Goal: Navigation & Orientation: Understand site structure

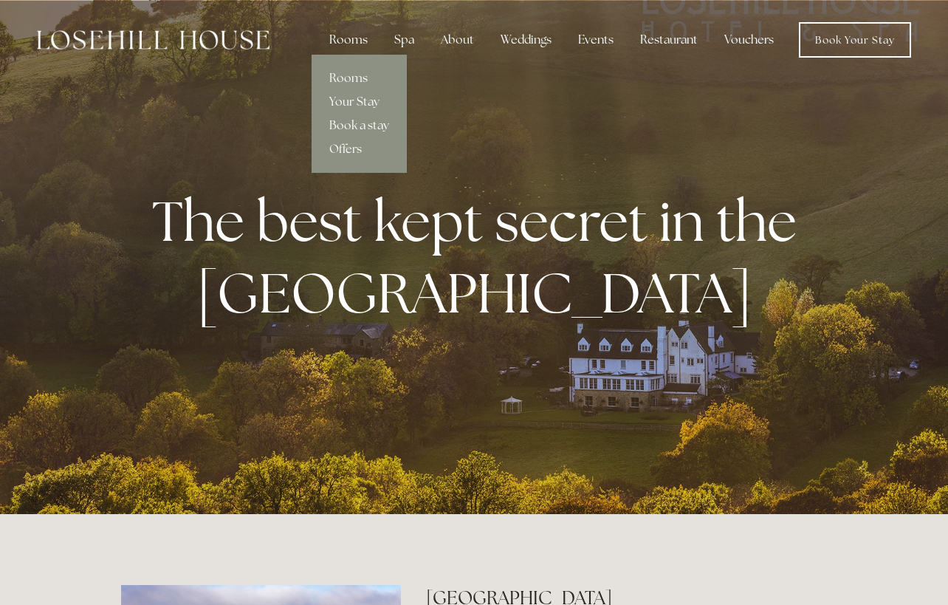
click at [363, 45] on div "Rooms" at bounding box center [349, 40] width 62 height 30
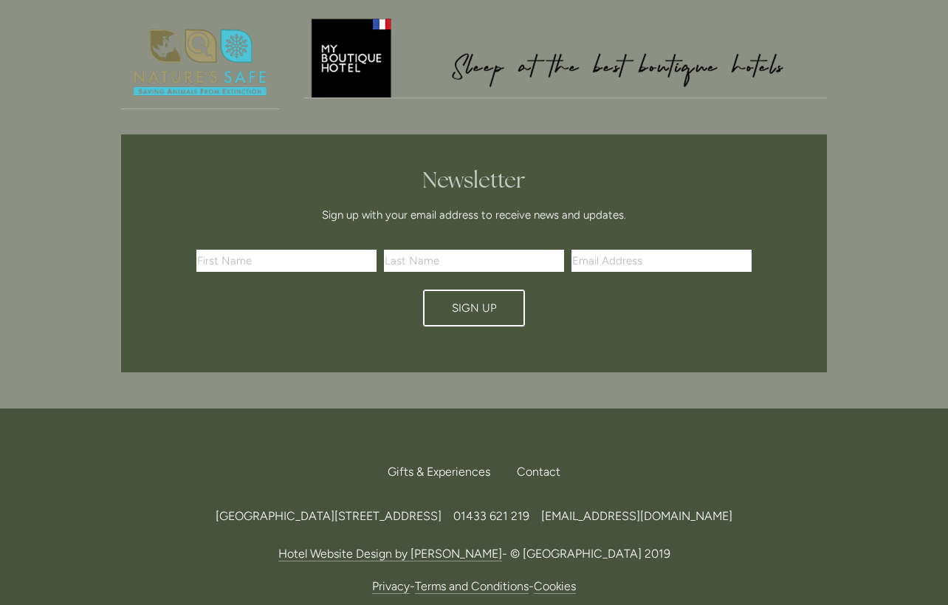
scroll to position [2509, 0]
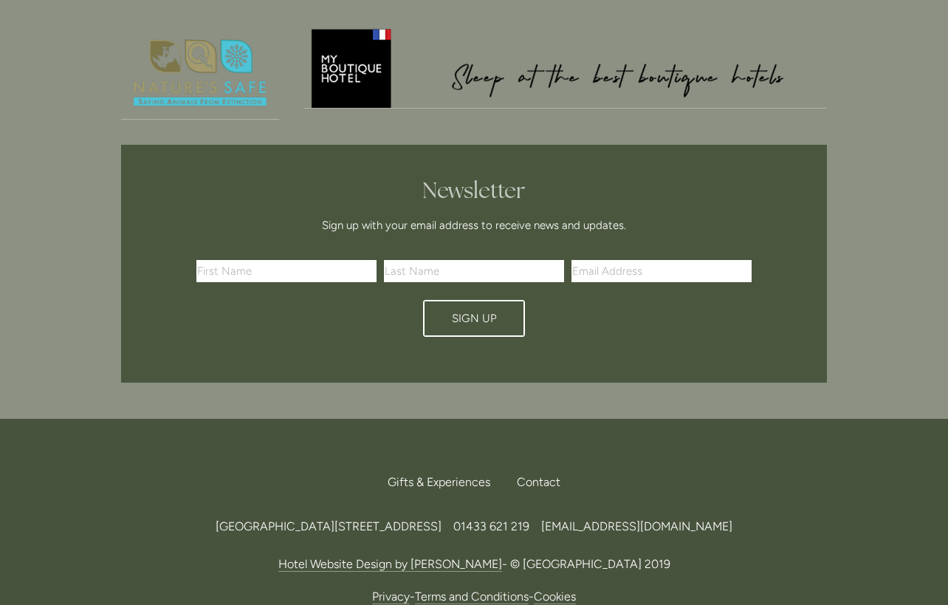
click at [276, 260] on input "text" at bounding box center [286, 271] width 180 height 22
type input "N"
type input "Ben"
type input "Hollings"
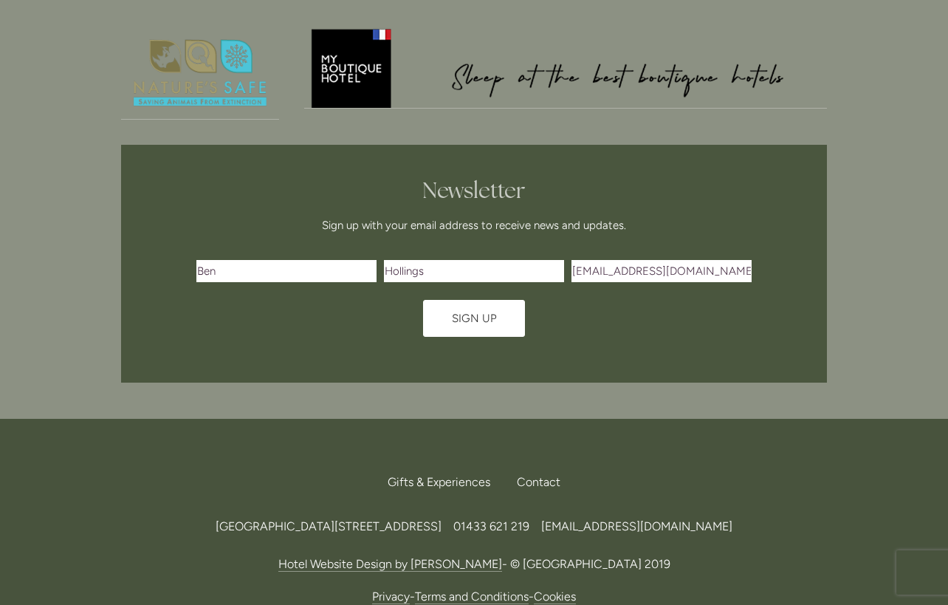
type input "bghollingswork0@gmail.com"
click at [479, 300] on button "Sign Up" at bounding box center [474, 318] width 102 height 37
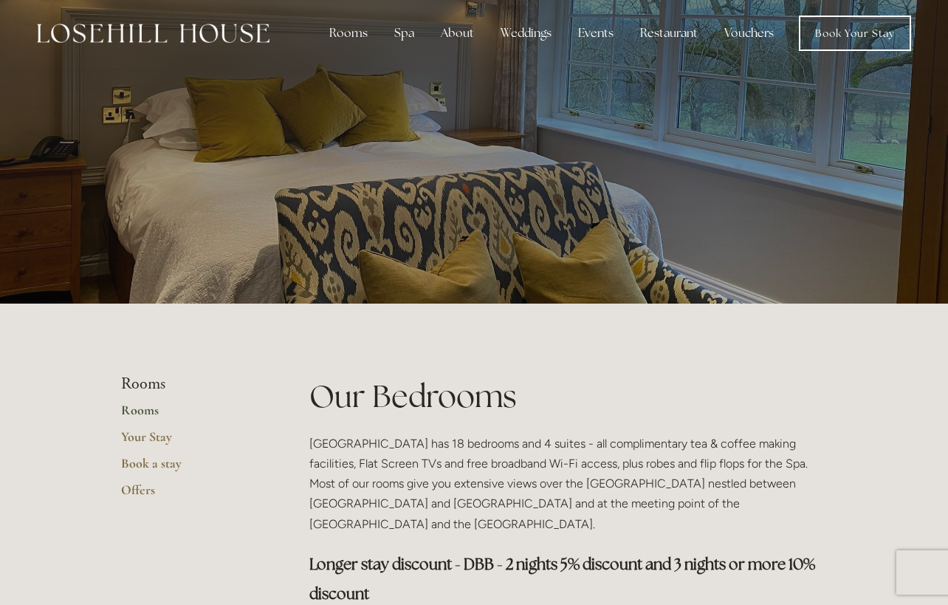
scroll to position [0, 0]
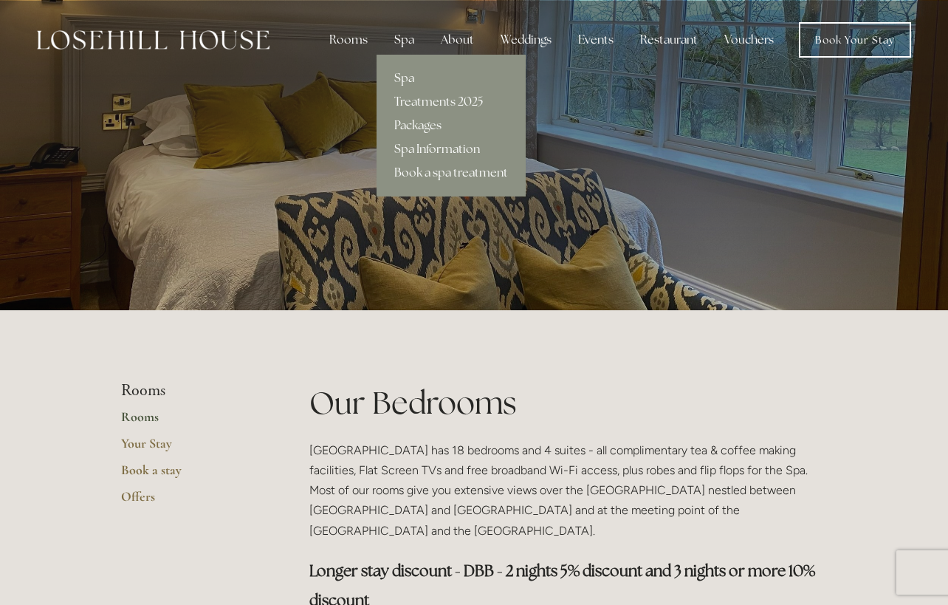
click at [408, 47] on div "Spa" at bounding box center [405, 40] width 44 height 30
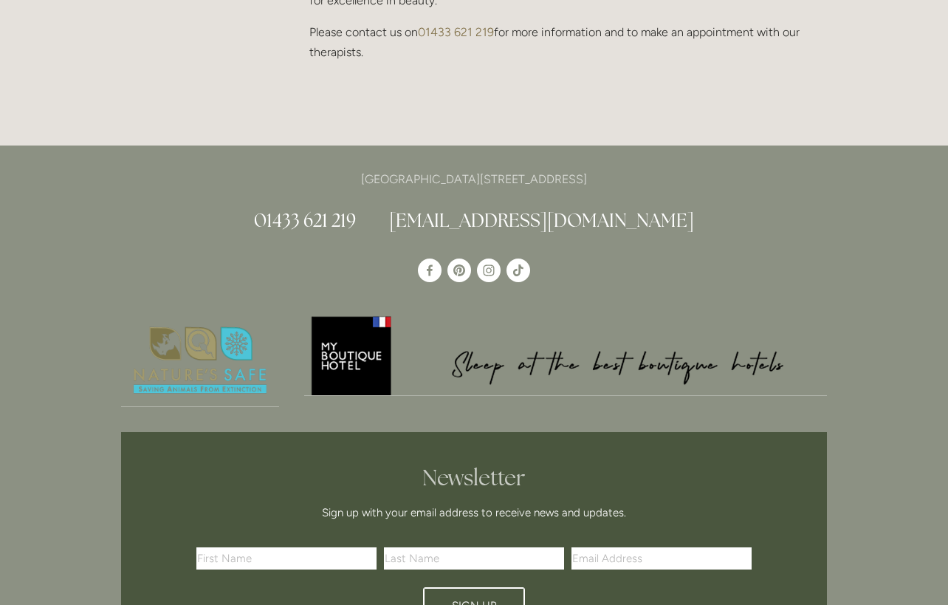
scroll to position [1644, 0]
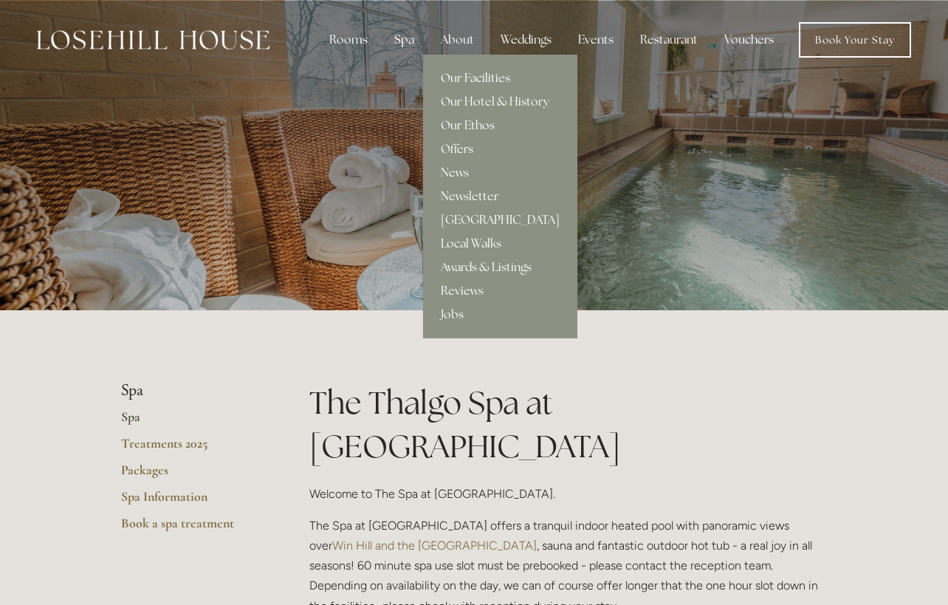
click at [462, 76] on link "Our Facilities" at bounding box center [500, 78] width 154 height 24
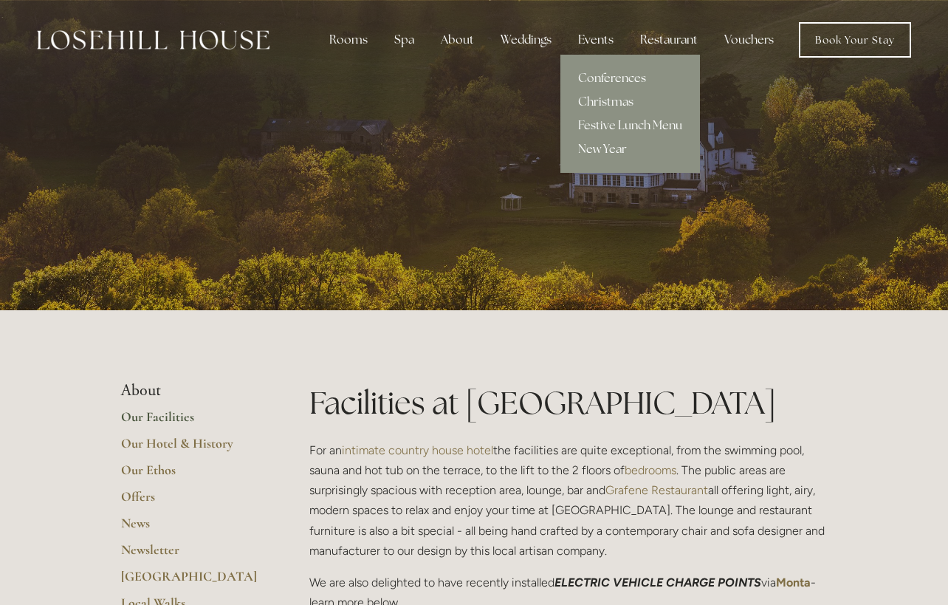
click at [594, 38] on div "Events" at bounding box center [595, 40] width 59 height 30
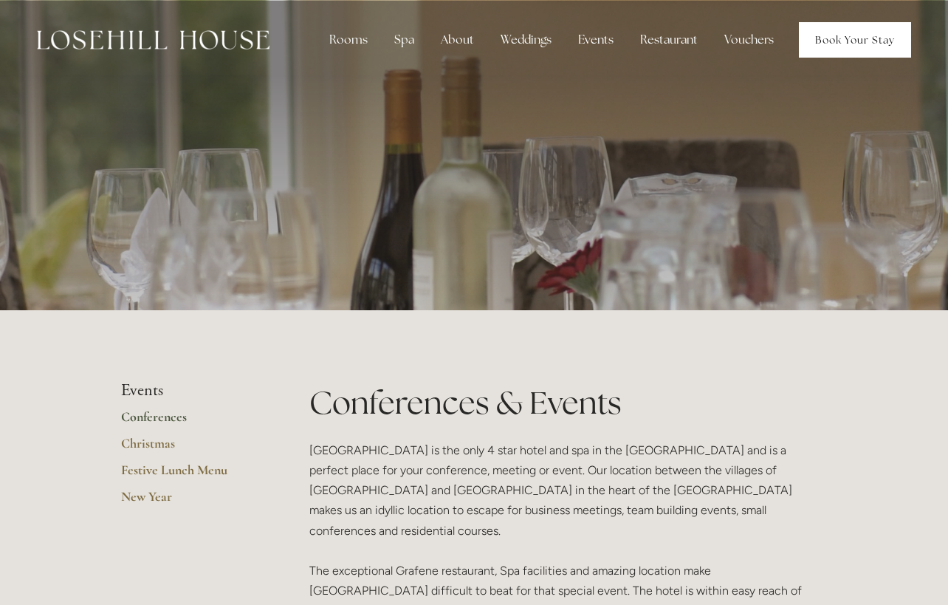
click at [832, 38] on link "Book Your Stay" at bounding box center [855, 39] width 112 height 35
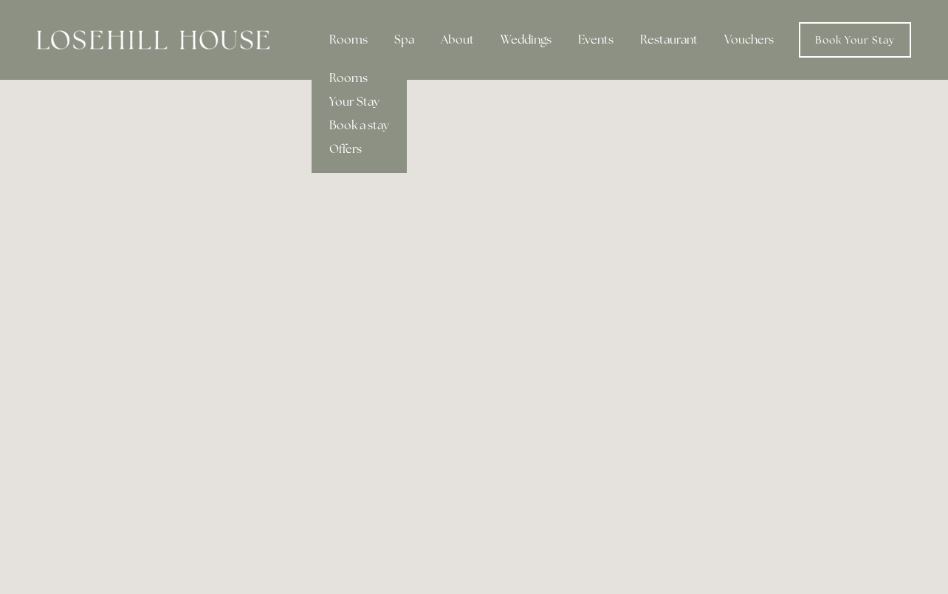
click at [347, 96] on link "Your Stay" at bounding box center [359, 102] width 95 height 24
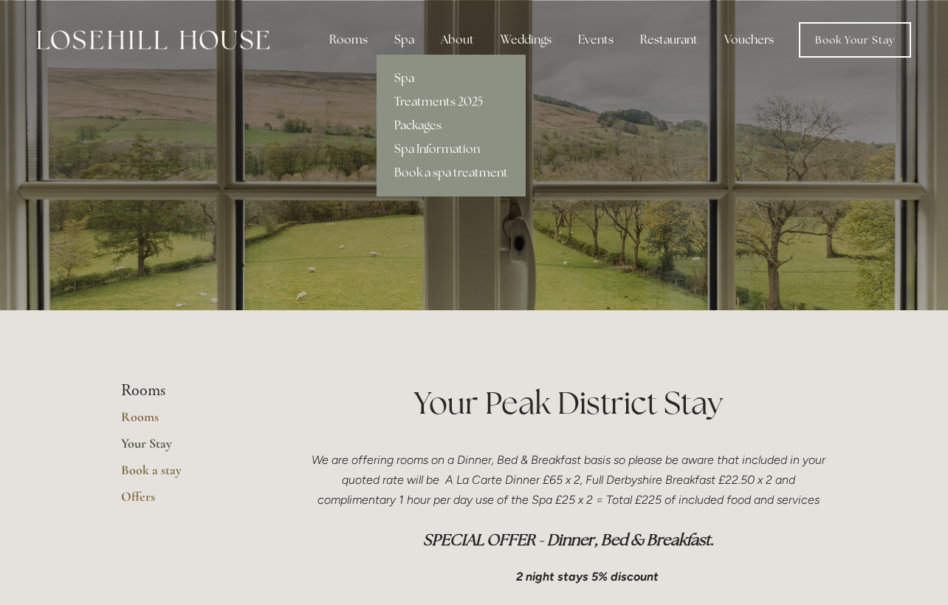
click at [421, 104] on link "Treatments 2025" at bounding box center [451, 102] width 149 height 24
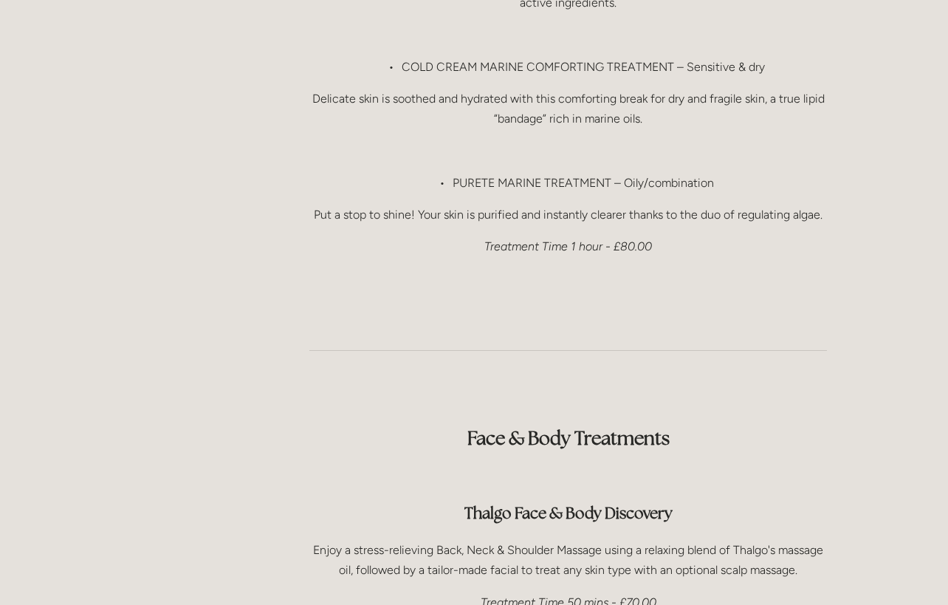
scroll to position [1074, 0]
